Goal: Navigation & Orientation: Find specific page/section

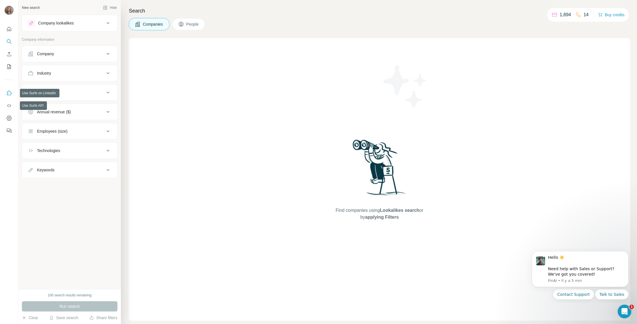
click at [8, 94] on icon "Use Surfe on LinkedIn" at bounding box center [9, 93] width 6 height 6
click at [8, 69] on button "My lists" at bounding box center [9, 66] width 9 height 10
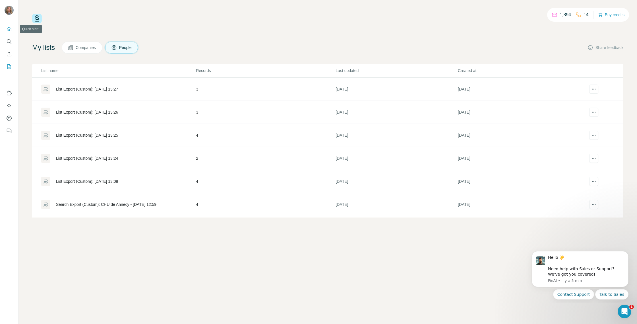
click at [5, 27] on button "Quick start" at bounding box center [9, 29] width 9 height 10
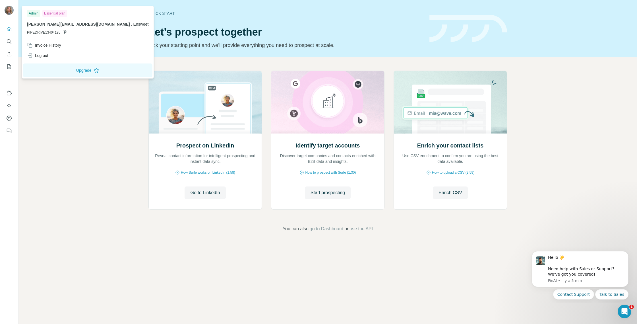
click at [9, 12] on img at bounding box center [9, 10] width 9 height 9
click at [65, 73] on button "Upgrade" at bounding box center [87, 70] width 129 height 14
